Goal: Task Accomplishment & Management: Manage account settings

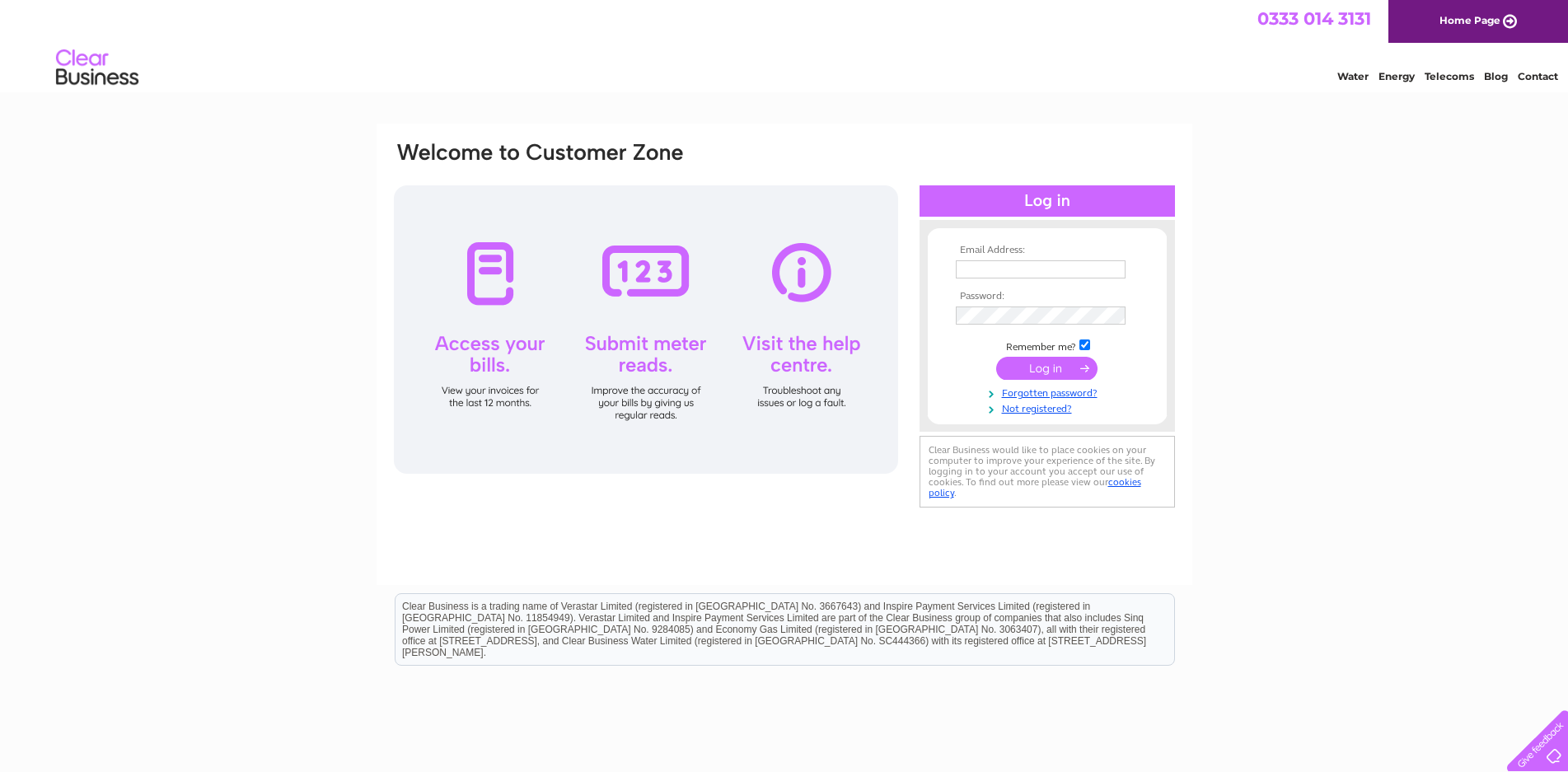
click at [1004, 262] on input "text" at bounding box center [1041, 269] width 170 height 18
type input "M"
type input "m"
type input "farm@macleodorganics.co.uk"
click at [996, 358] on input "submit" at bounding box center [1046, 369] width 101 height 23
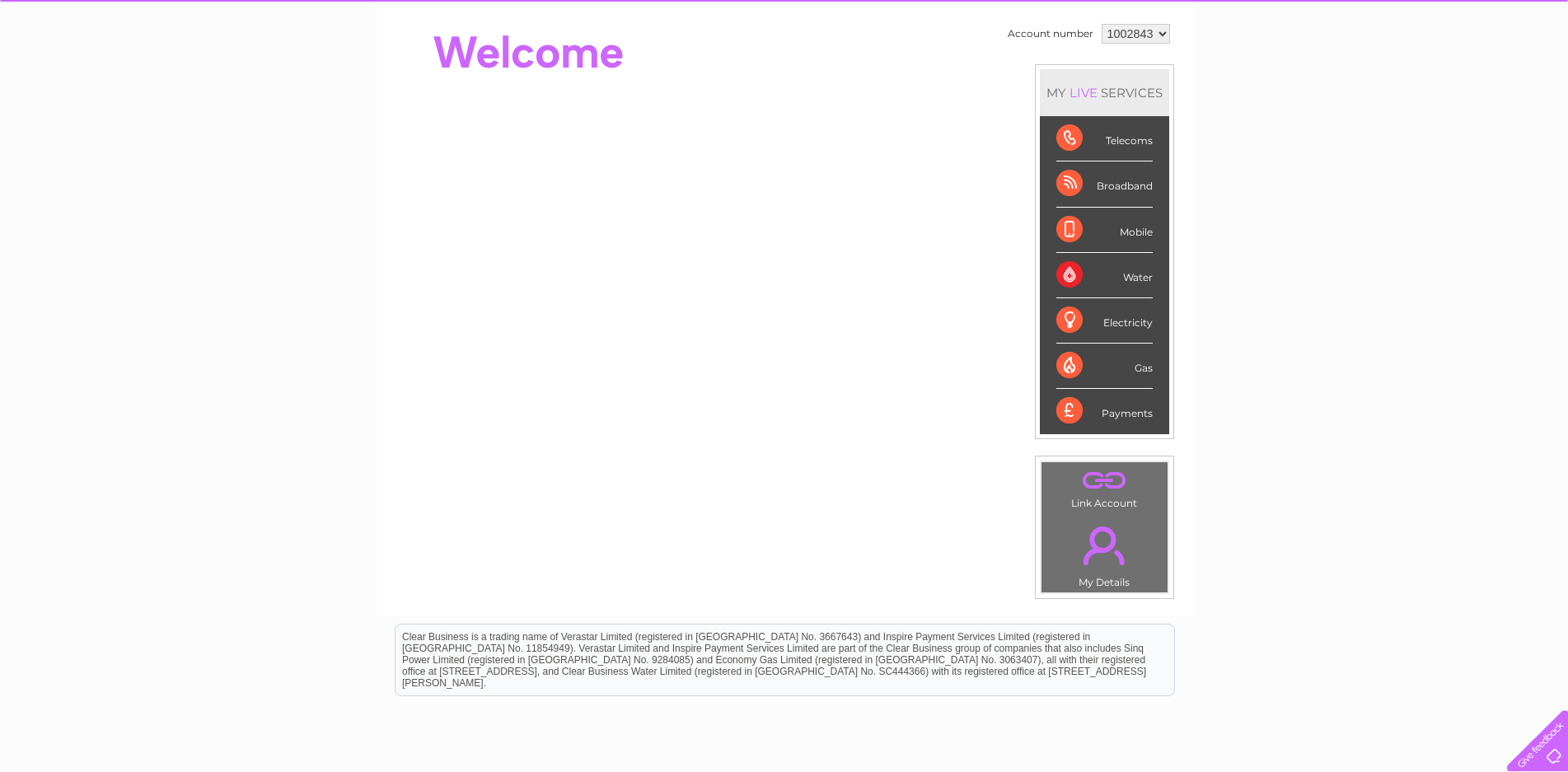
scroll to position [165, 0]
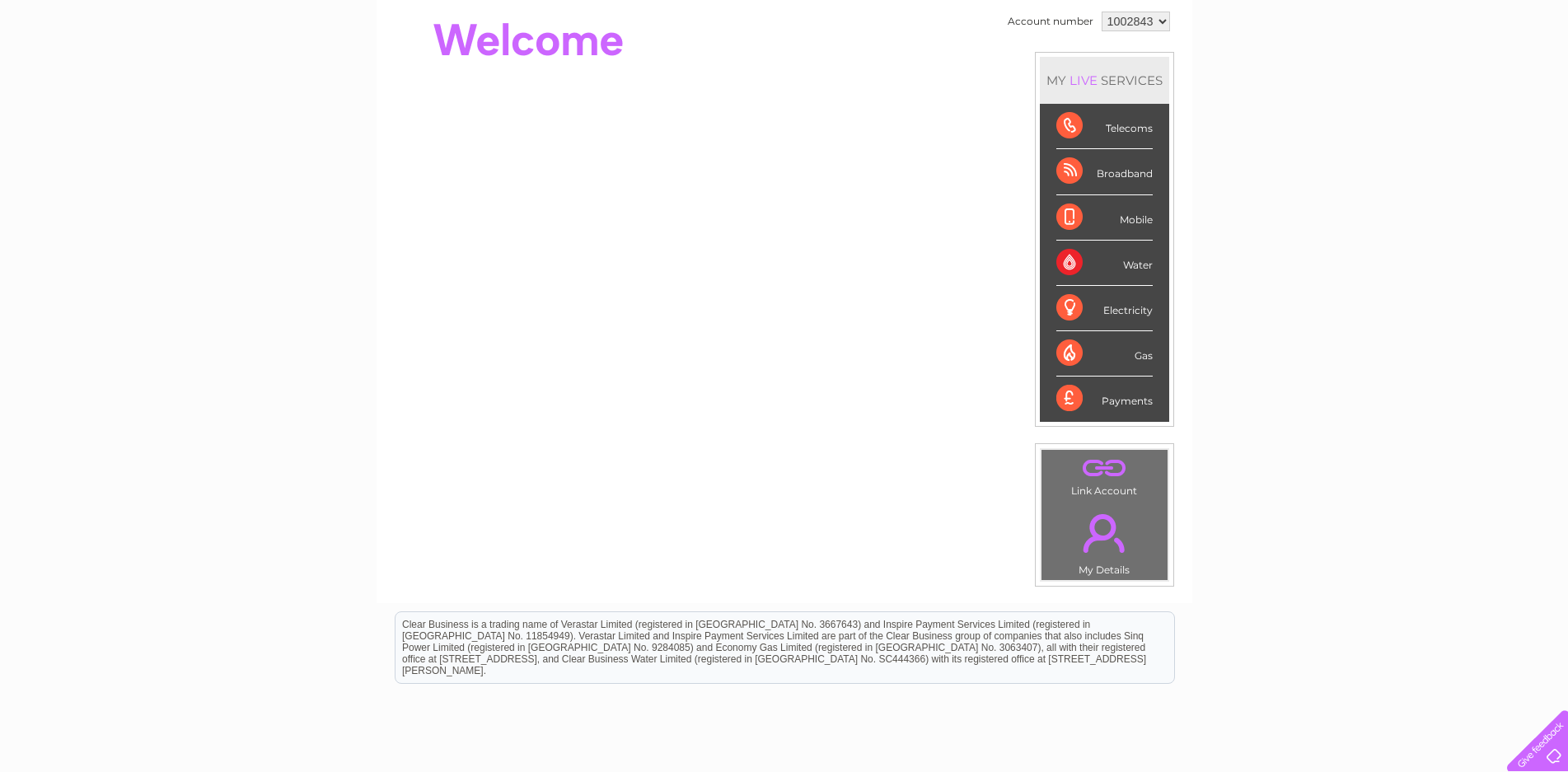
click at [1092, 518] on link "." at bounding box center [1105, 533] width 118 height 58
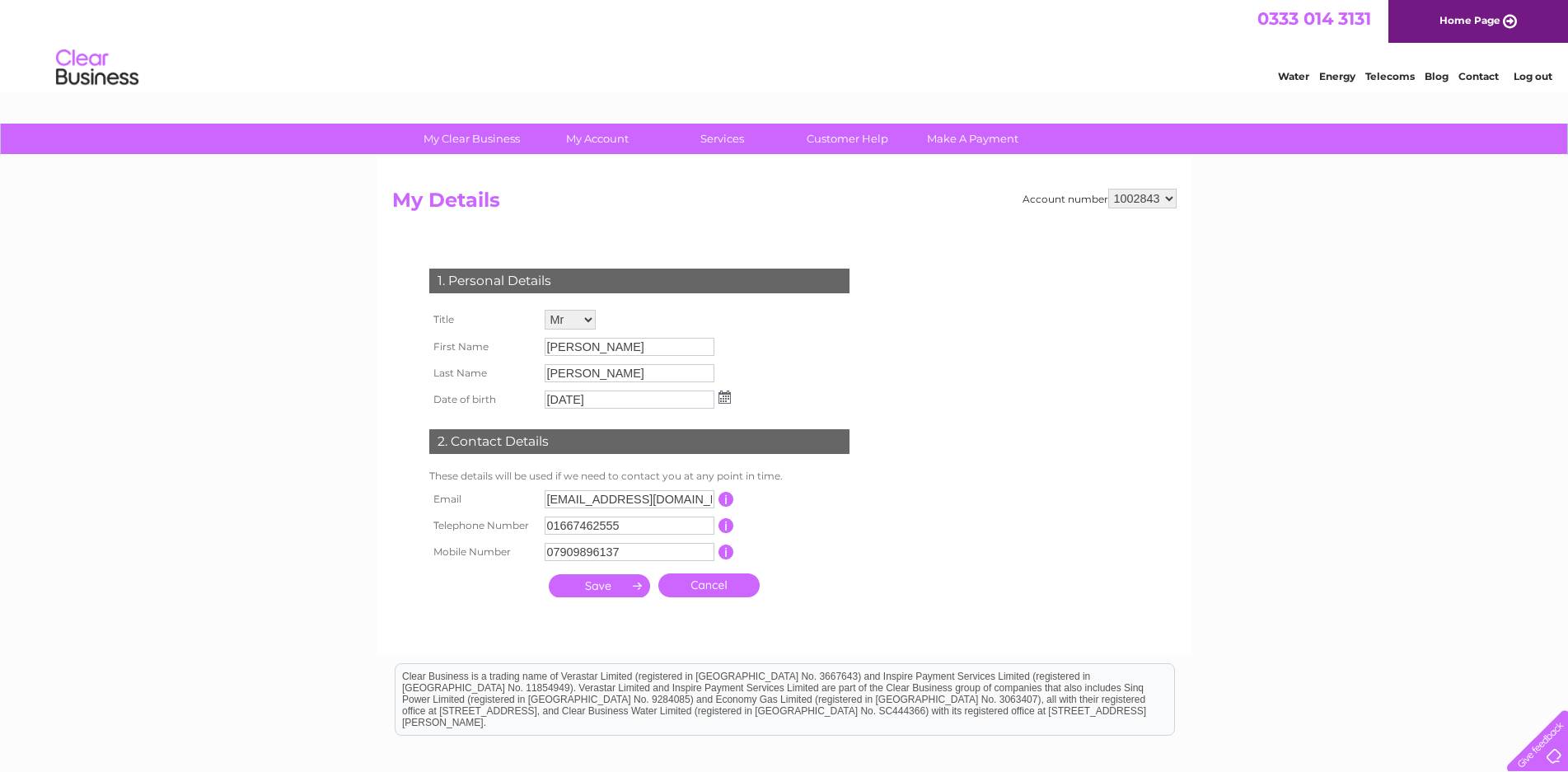
click at [681, 340] on input "Donnie" at bounding box center [630, 347] width 170 height 18
click at [681, 340] on input "Donnie" at bounding box center [630, 348] width 171 height 20
click at [1172, 189] on select "1002843" at bounding box center [1142, 199] width 68 height 20
click at [1164, 197] on select "1002843" at bounding box center [1142, 199] width 68 height 20
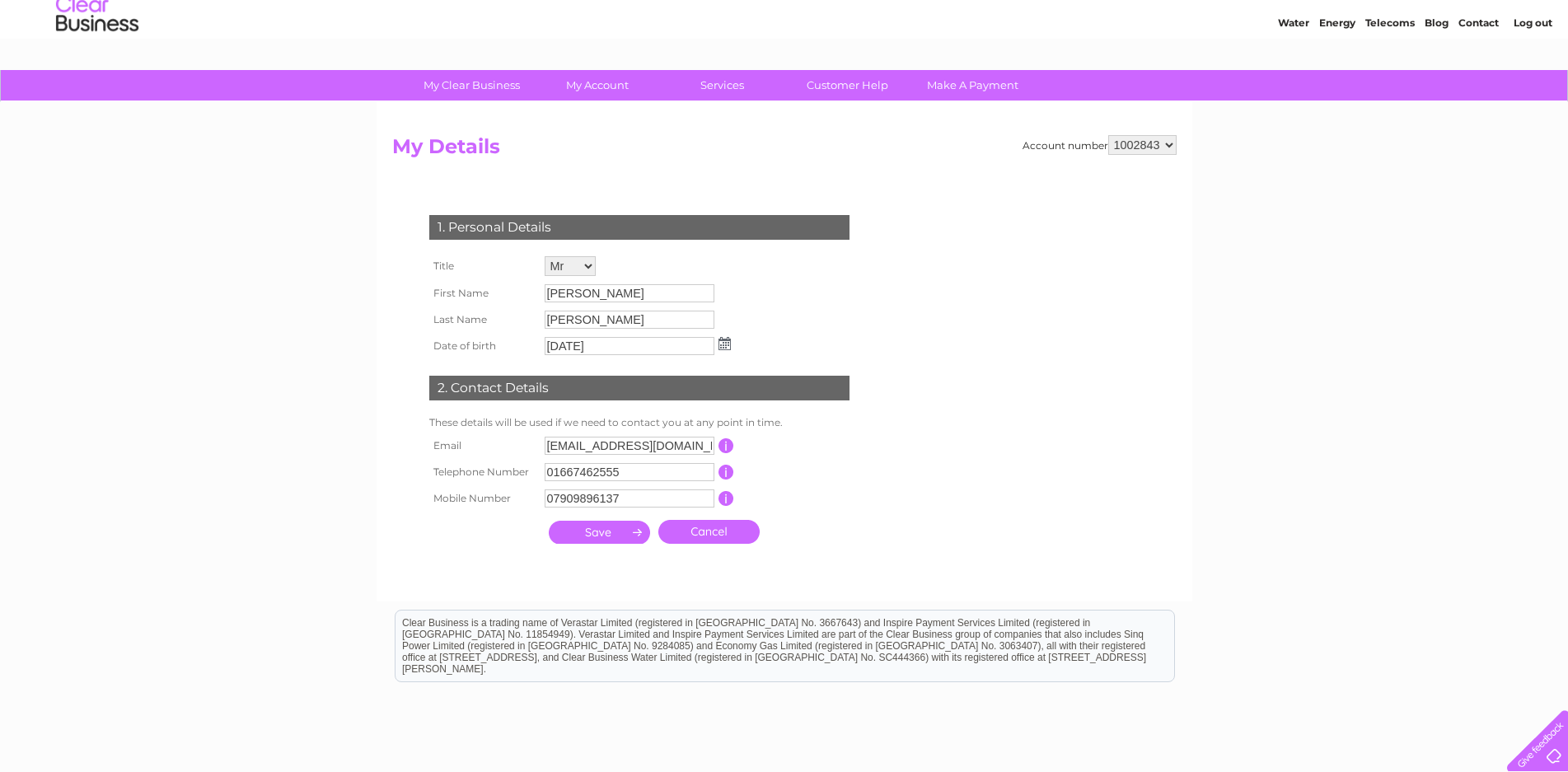
scroll to position [82, 0]
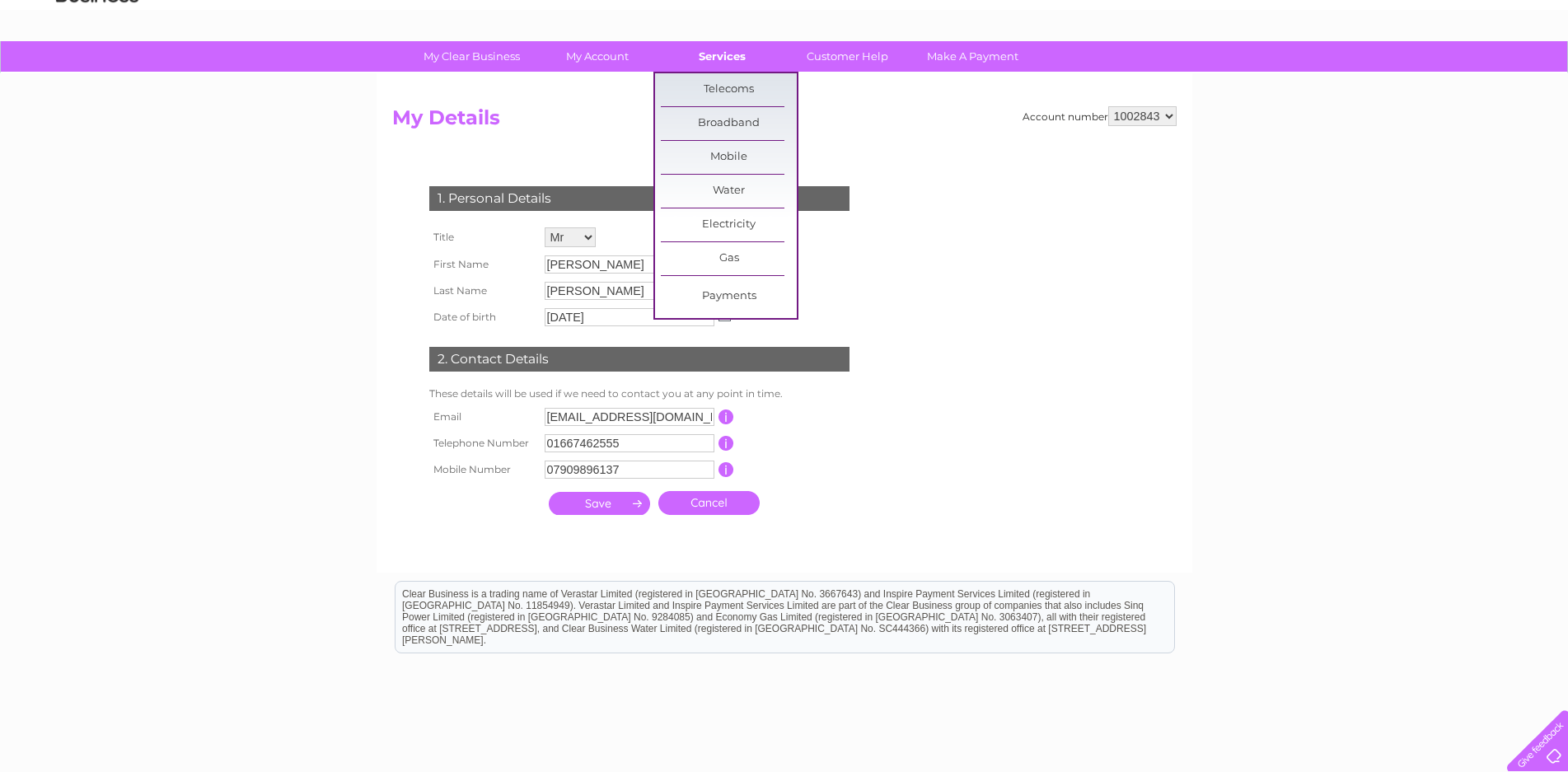
click at [716, 59] on link "Services" at bounding box center [722, 56] width 136 height 30
click at [729, 117] on link "Broadband" at bounding box center [729, 123] width 136 height 33
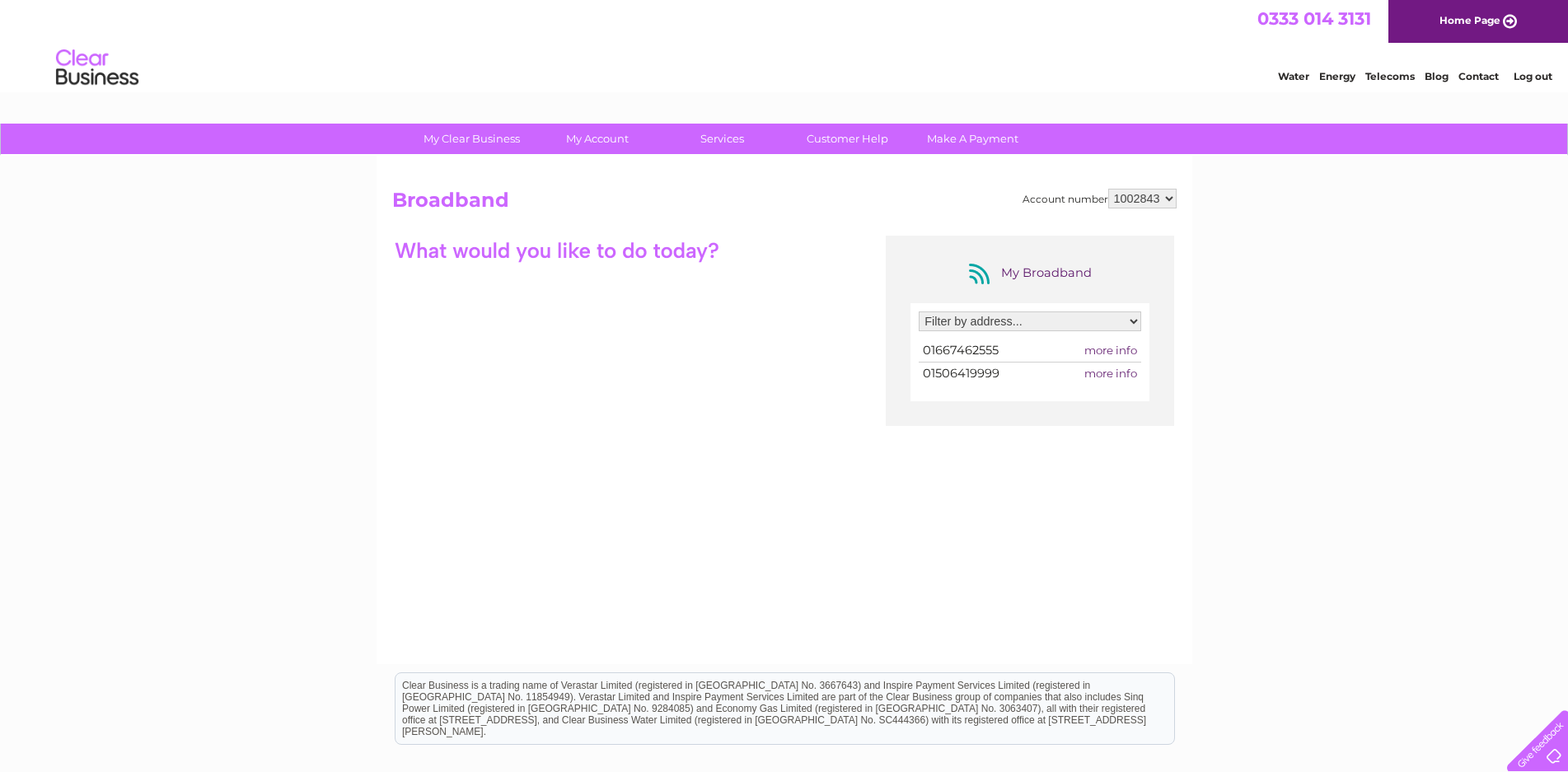
click at [1138, 323] on select "Filter by address... [GEOGRAPHIC_DATA], [PERSON_NAME] Organics, [GEOGRAPHIC_DAT…" at bounding box center [1030, 321] width 222 height 20
select select "1652716"
click at [919, 311] on select "Filter by address... [GEOGRAPHIC_DATA], [PERSON_NAME] Organics, [GEOGRAPHIC_DAT…" at bounding box center [1030, 321] width 222 height 20
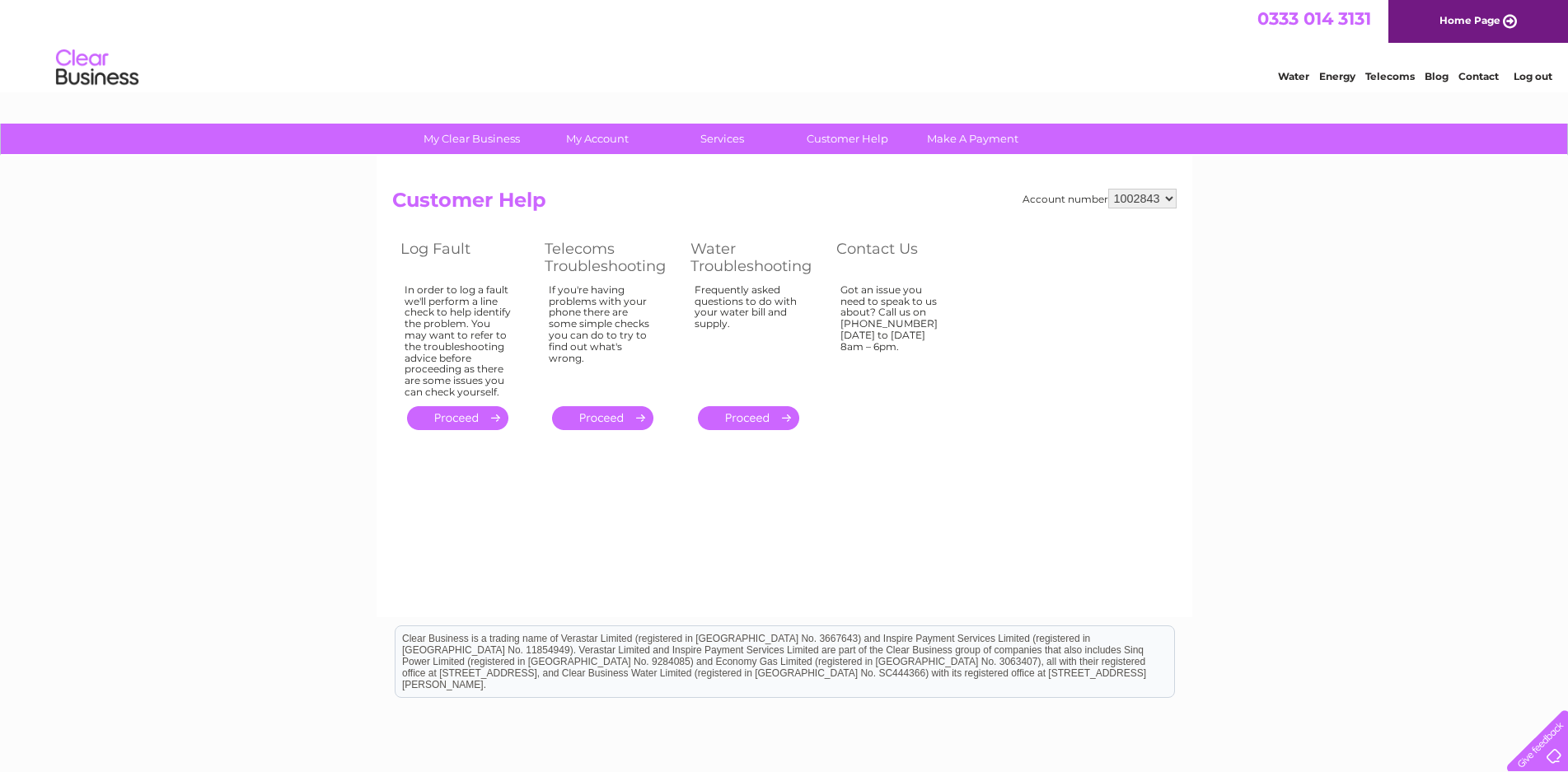
click at [454, 431] on td "." at bounding box center [464, 418] width 144 height 32
click at [455, 424] on link "." at bounding box center [457, 418] width 101 height 24
